Goal: Navigation & Orientation: Find specific page/section

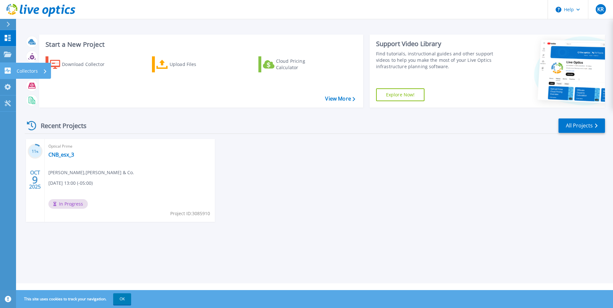
click at [30, 67] on p "Collectors" at bounding box center [27, 71] width 21 height 17
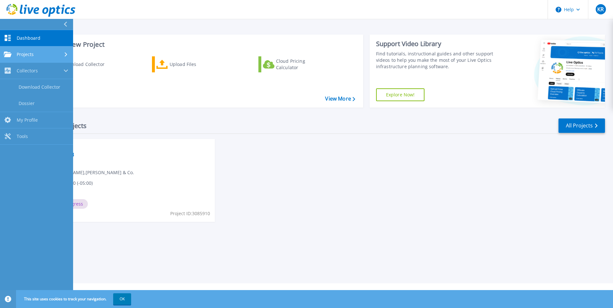
click at [36, 55] on div "Projects" at bounding box center [36, 55] width 65 height 6
click at [24, 37] on span "Dashboard" at bounding box center [29, 38] width 24 height 6
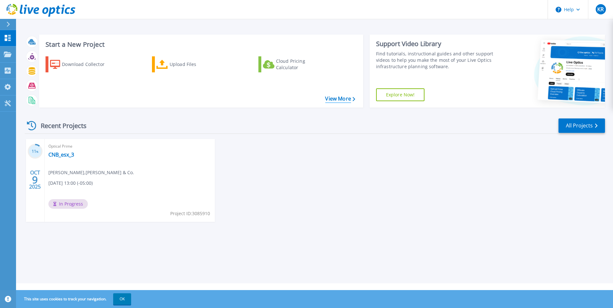
click at [338, 99] on link "View More" at bounding box center [340, 99] width 30 height 6
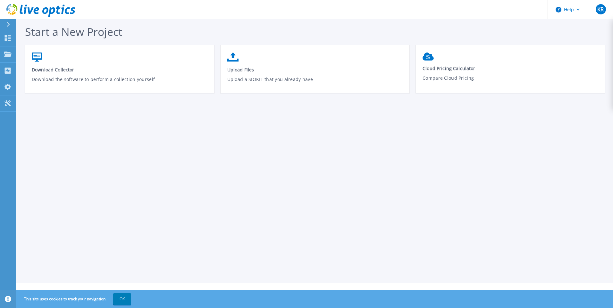
click at [7, 22] on icon at bounding box center [8, 24] width 3 height 5
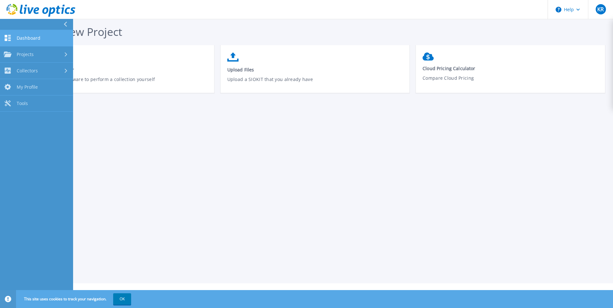
click at [22, 34] on link "Dashboard Dashboard" at bounding box center [36, 38] width 73 height 16
